Goal: Check status: Check status

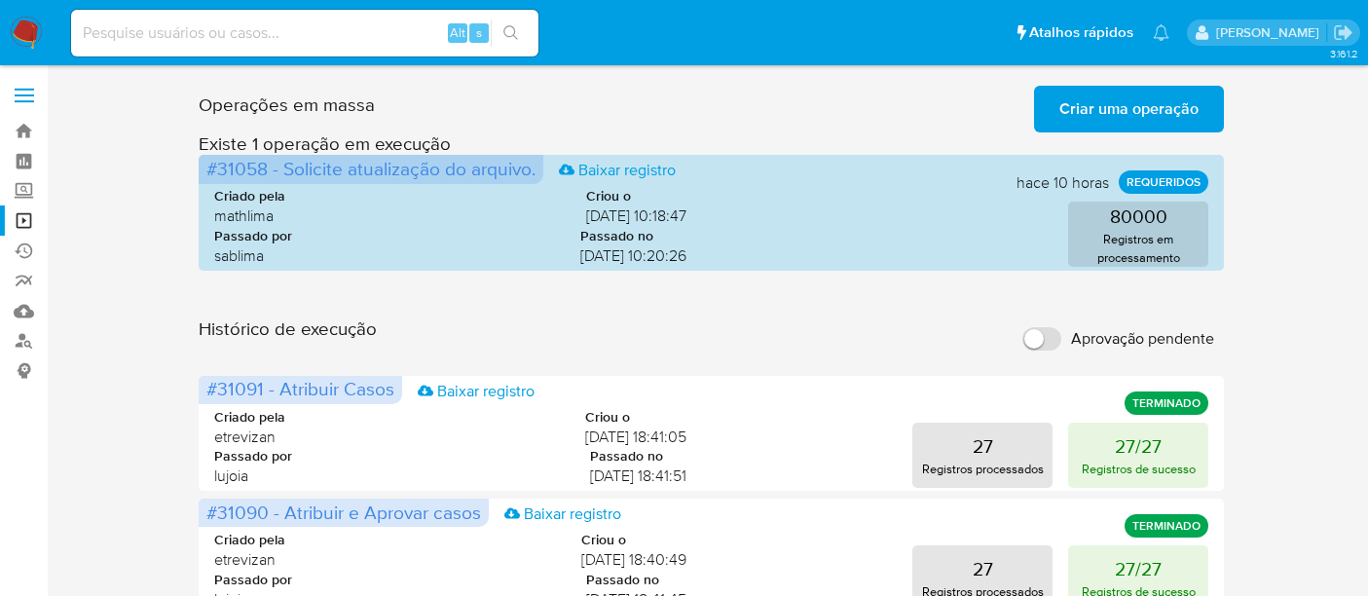
scroll to position [108, 0]
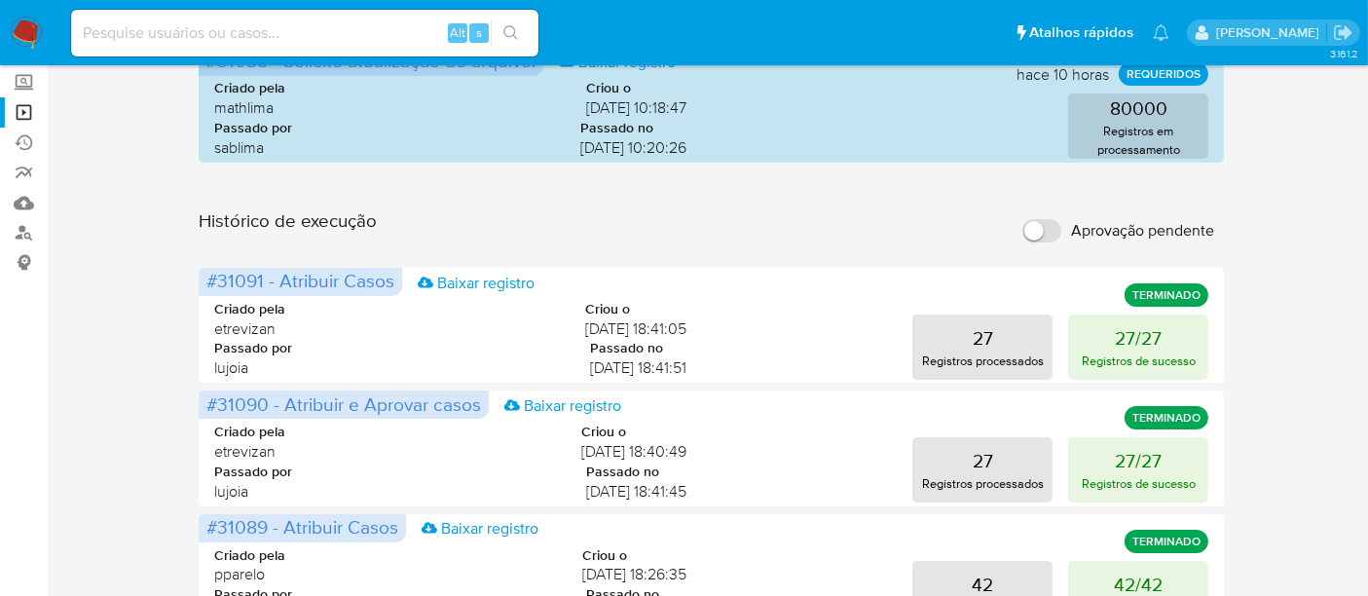
click at [241, 37] on input at bounding box center [304, 32] width 467 height 25
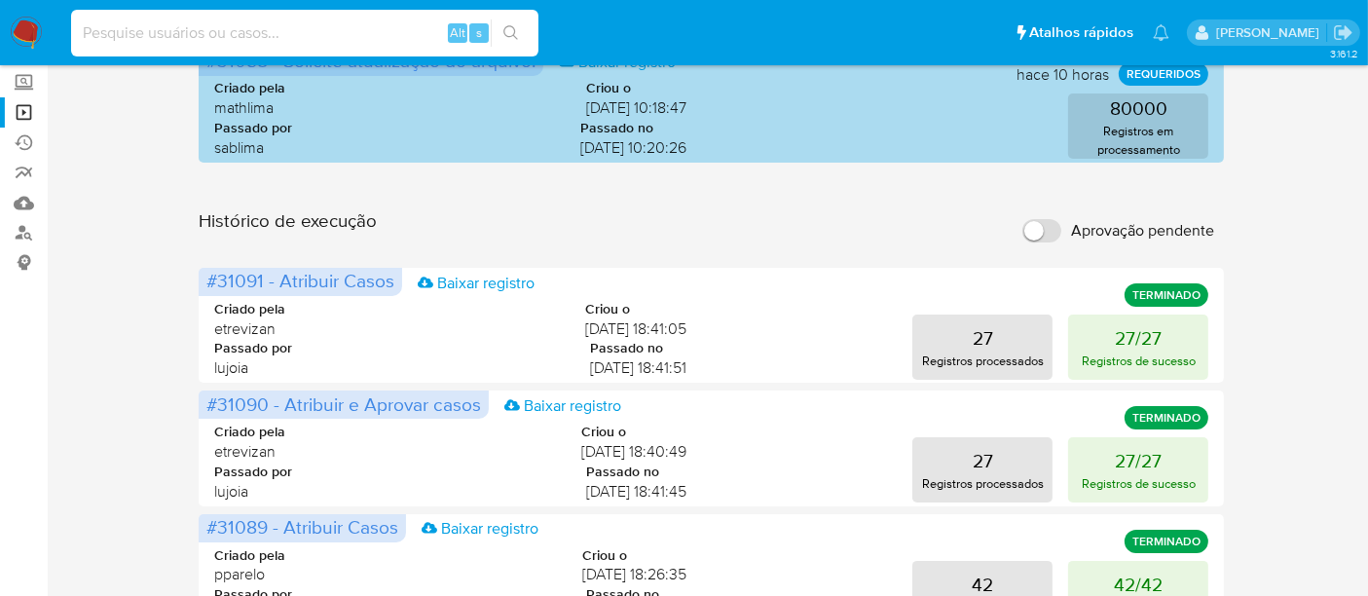
paste input "OU190IDegwkkEnvlKZvOYYCR"
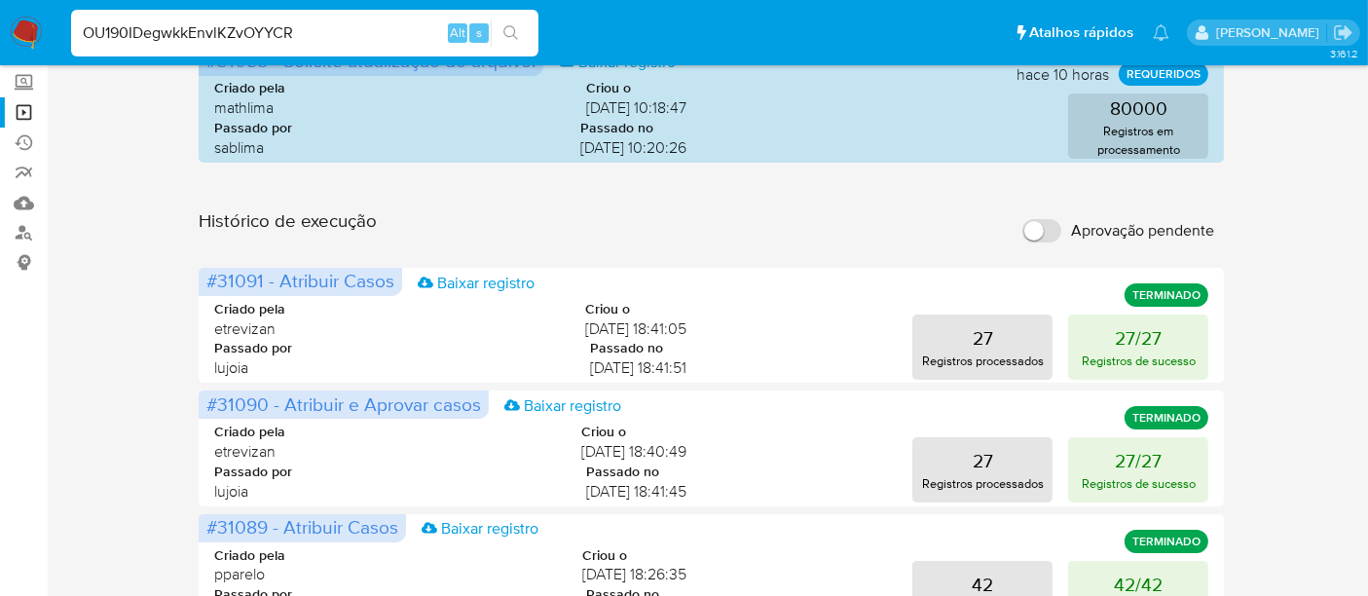
type input "OU190IDegwkkEnvlKZvOYYCR"
click at [509, 28] on icon "search-icon" at bounding box center [512, 33] width 16 height 16
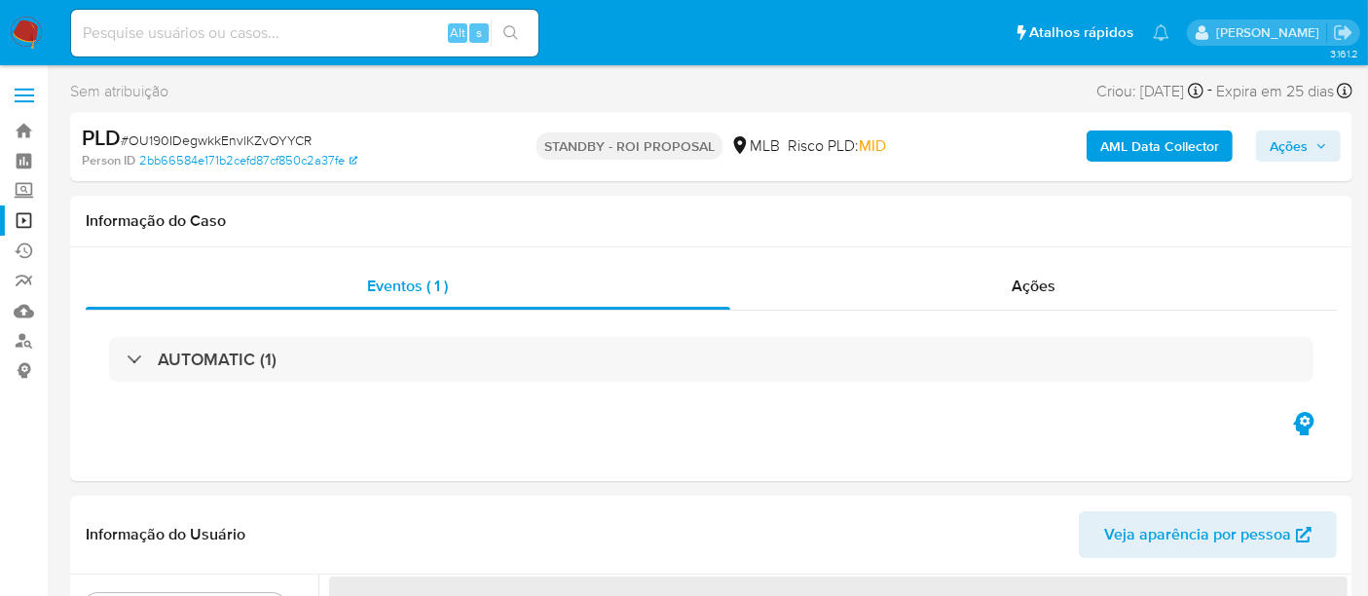
select select "10"
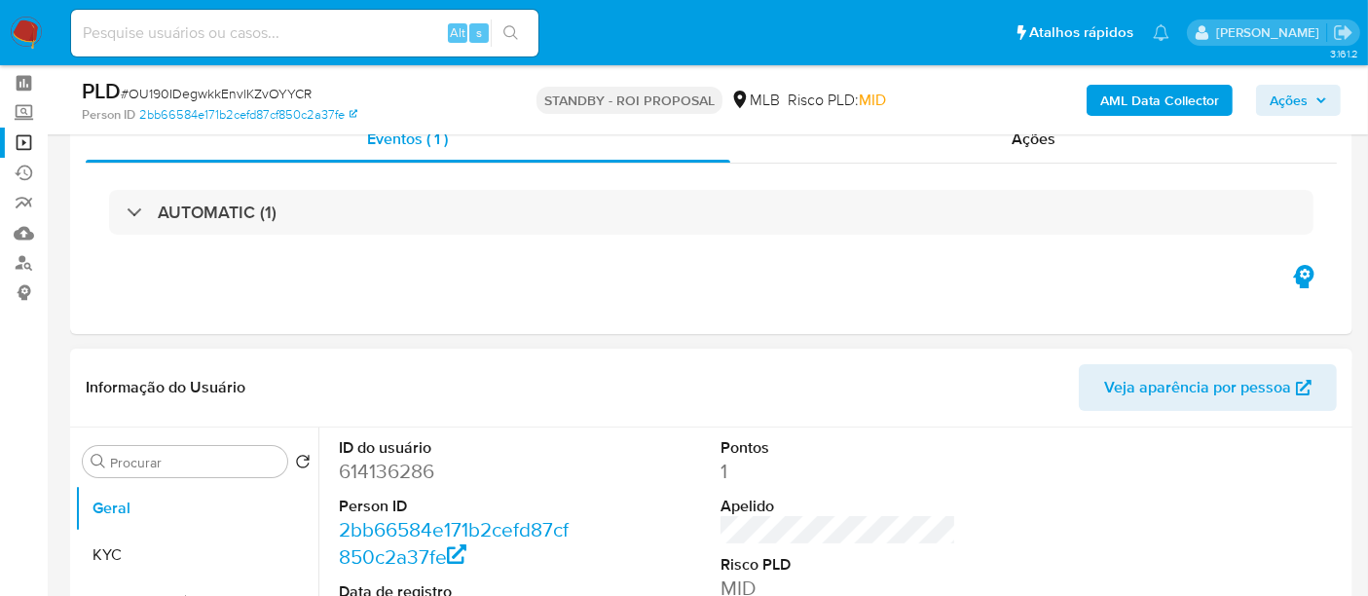
scroll to position [216, 0]
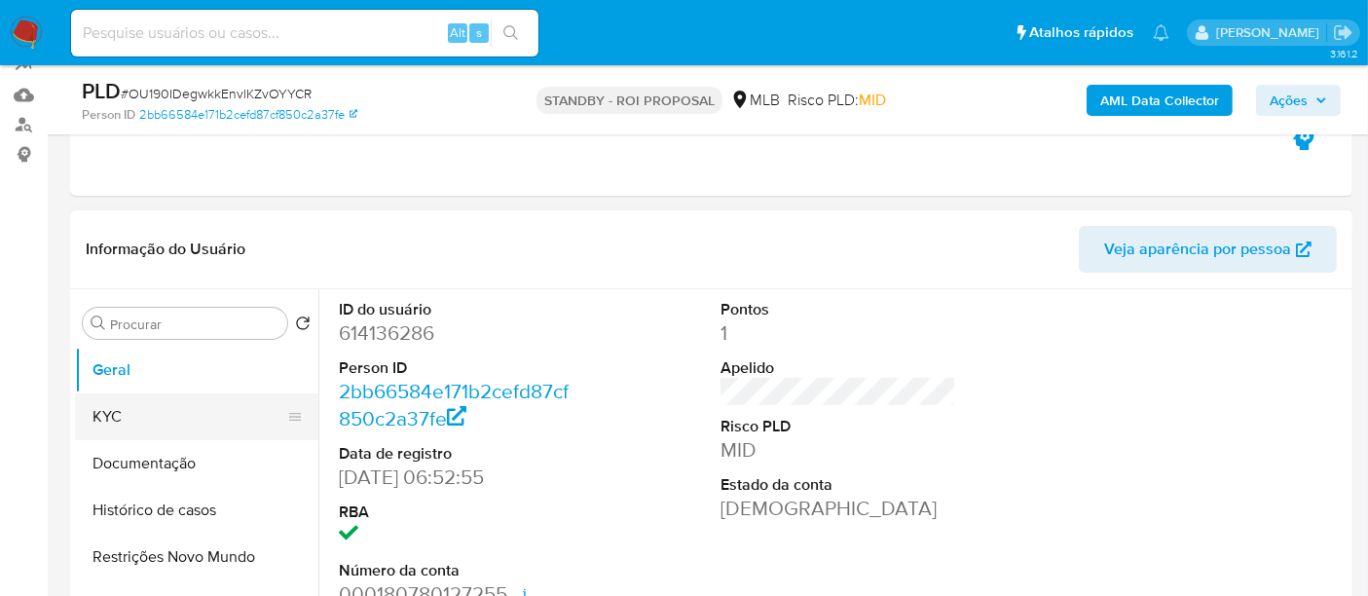
click at [102, 417] on button "KYC" at bounding box center [189, 416] width 228 height 47
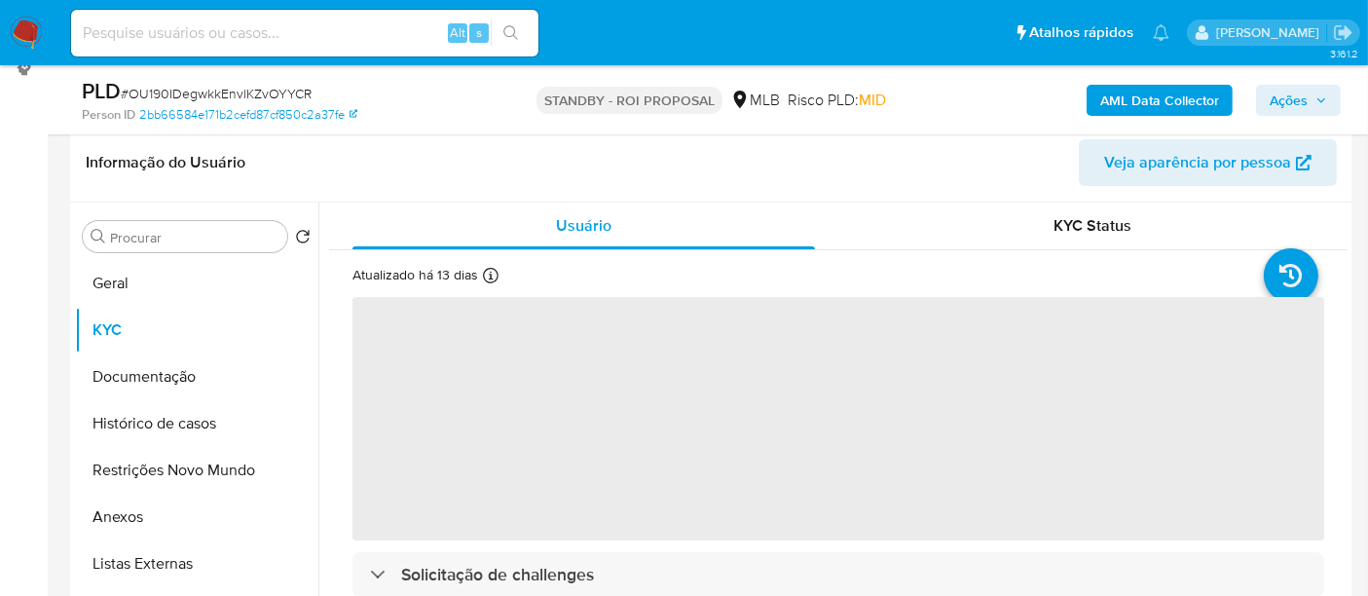
scroll to position [329, 0]
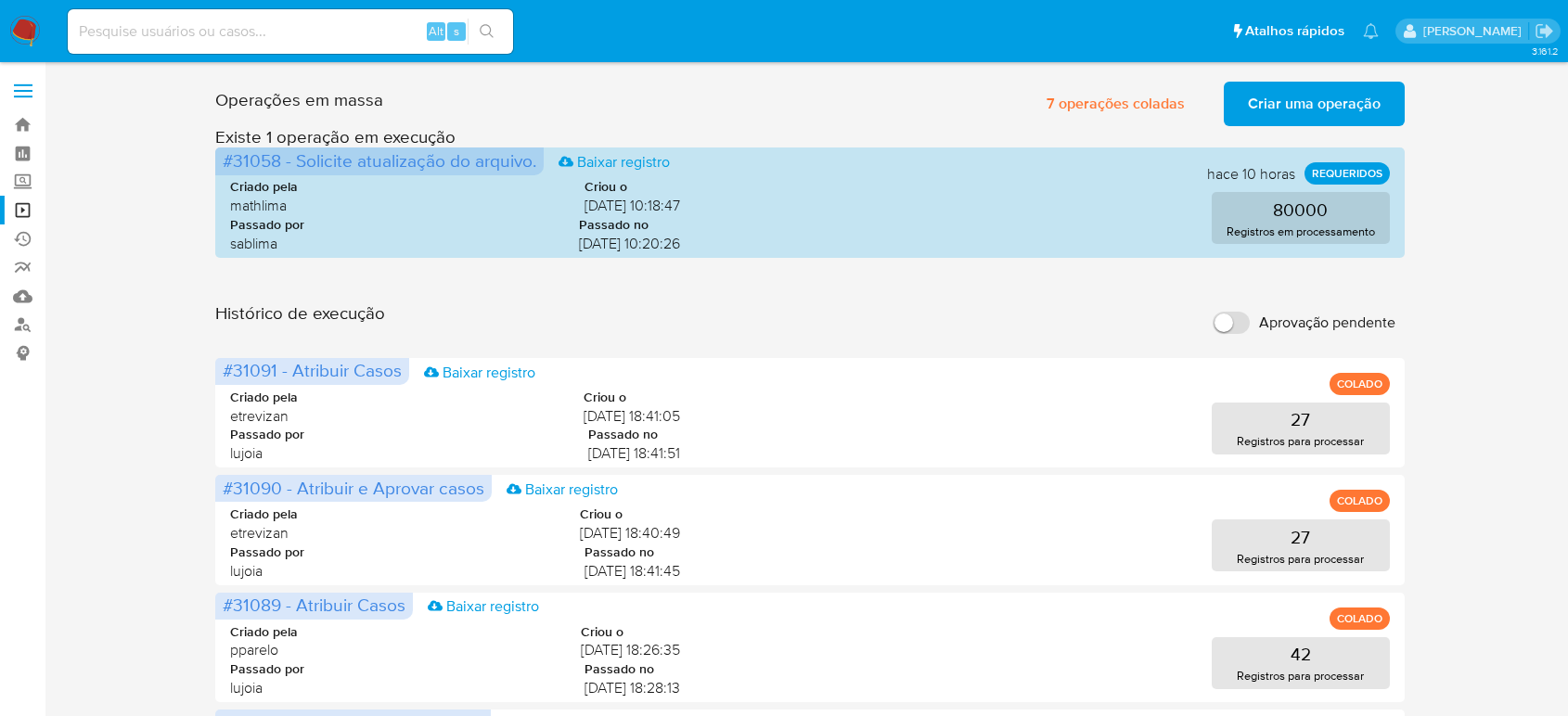
scroll to position [824, 0]
